Goal: Information Seeking & Learning: Learn about a topic

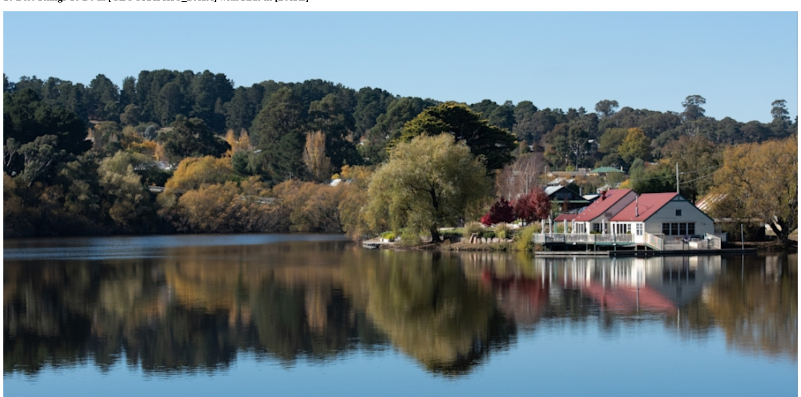
scroll to position [168, 0]
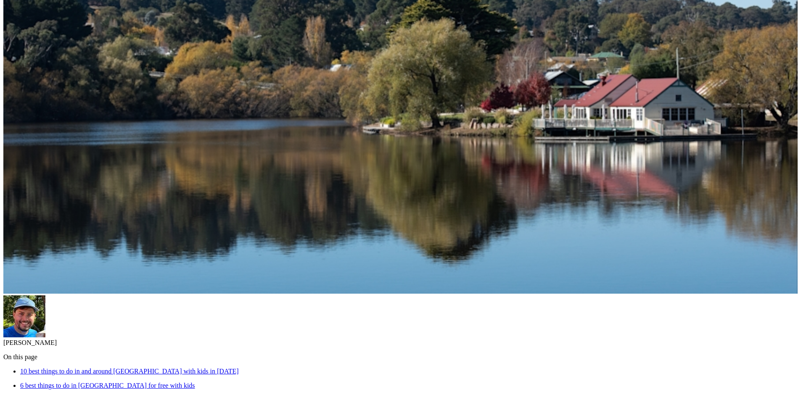
click at [239, 368] on link "10 best things to do in and around [GEOGRAPHIC_DATA] with kids in [DATE]" at bounding box center [129, 371] width 219 height 7
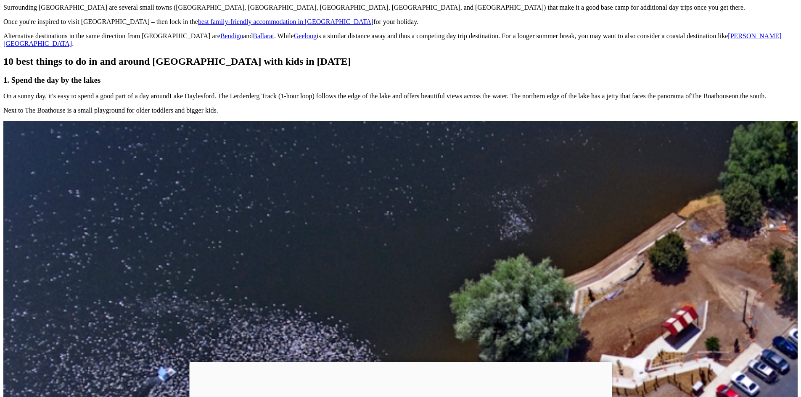
scroll to position [989, 0]
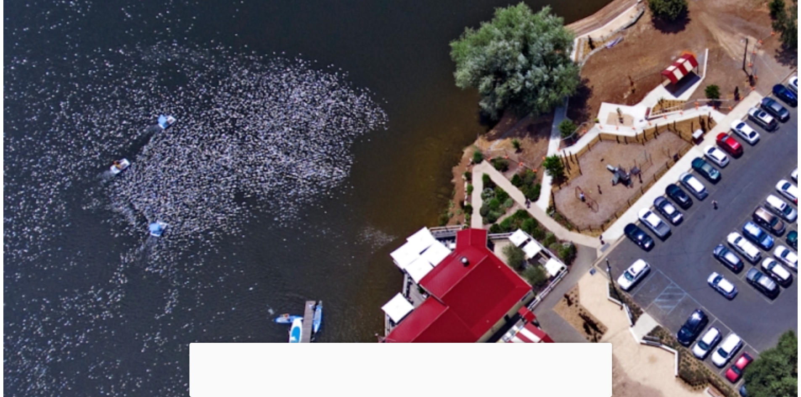
click at [404, 343] on div at bounding box center [400, 343] width 422 height 0
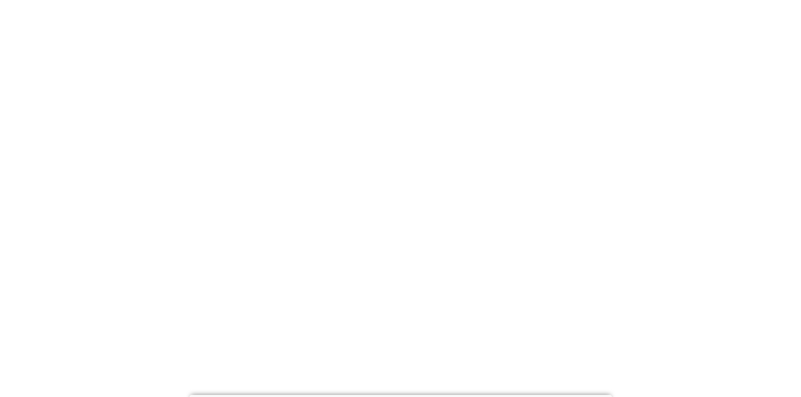
scroll to position [2586, 0]
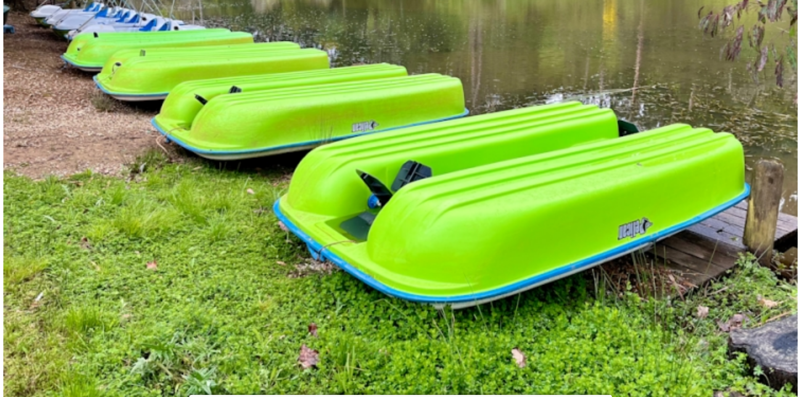
drag, startPoint x: 740, startPoint y: 192, endPoint x: 416, endPoint y: 123, distance: 331.3
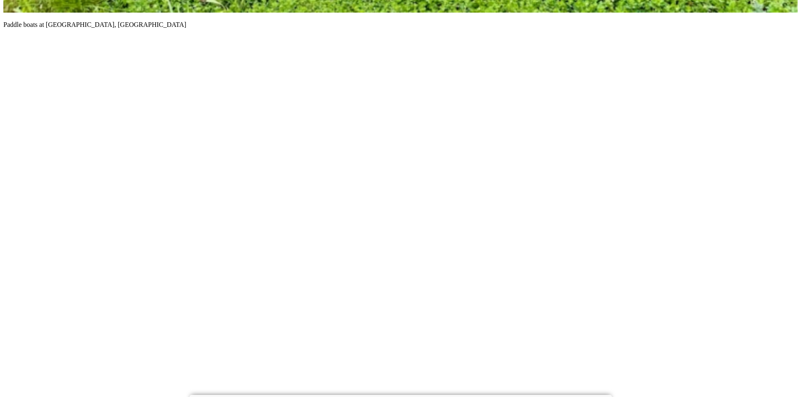
scroll to position [3174, 0]
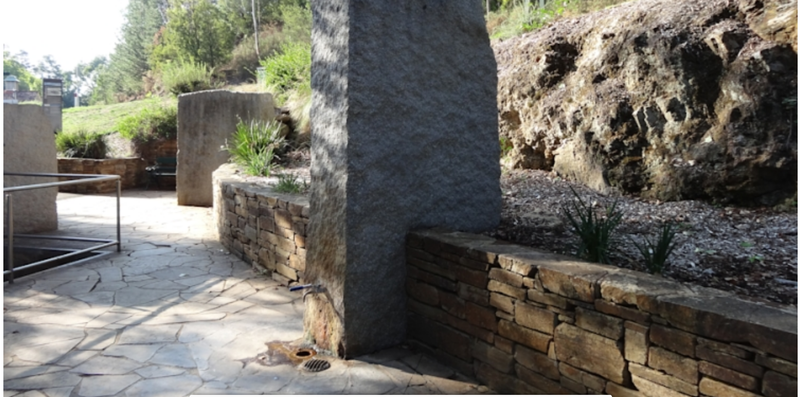
scroll to position [6999, 0]
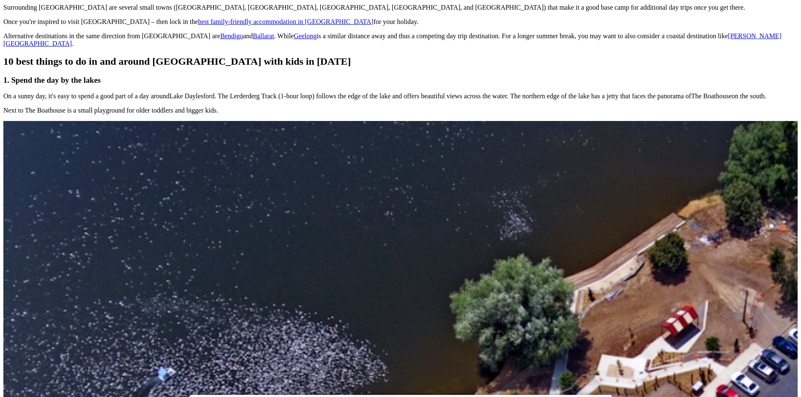
scroll to position [168, 0]
